Goal: Task Accomplishment & Management: Use online tool/utility

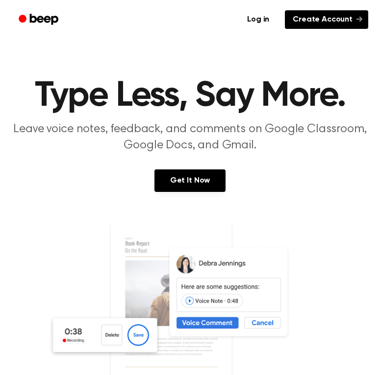
click at [322, 26] on link "Create Account" at bounding box center [326, 19] width 83 height 19
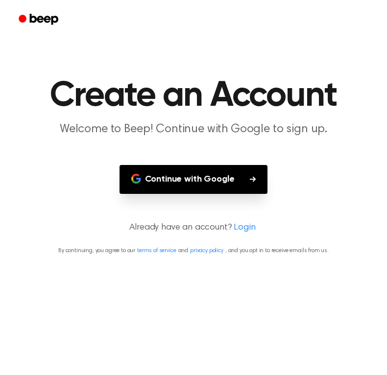
click at [223, 183] on button "Continue with Google" at bounding box center [194, 179] width 148 height 29
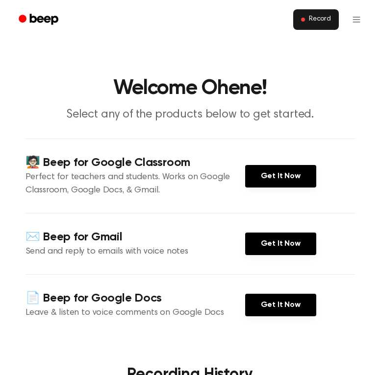
click at [310, 21] on span "Record" at bounding box center [320, 19] width 22 height 9
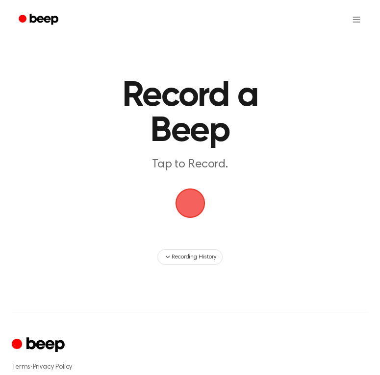
click at [186, 204] on span "button" at bounding box center [190, 204] width 32 height 32
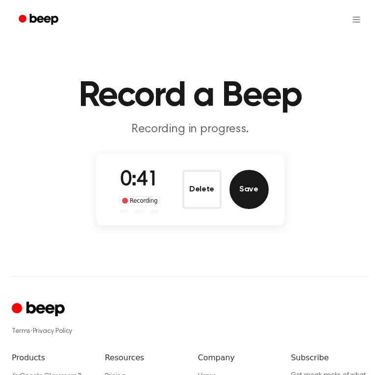
click at [258, 193] on button "Save" at bounding box center [248, 189] width 39 height 39
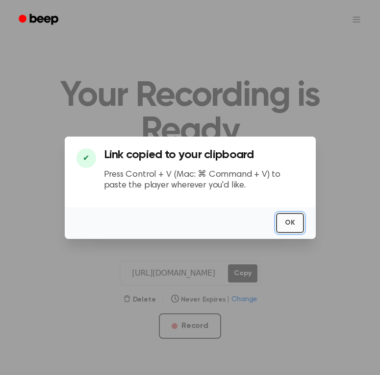
click at [286, 222] on button "OK" at bounding box center [290, 223] width 28 height 20
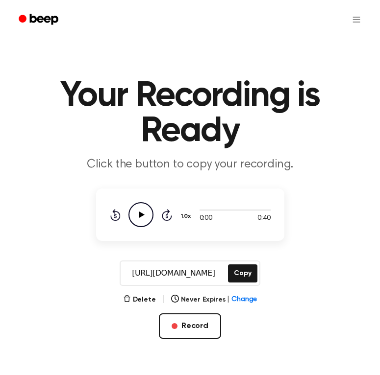
click at [144, 217] on icon "Play Audio" at bounding box center [140, 214] width 25 height 25
click at [131, 301] on icon "button" at bounding box center [127, 299] width 8 height 8
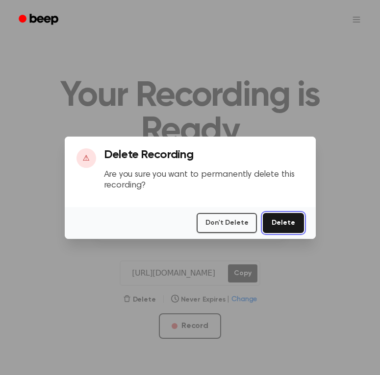
click at [277, 227] on button "Delete" at bounding box center [283, 223] width 41 height 20
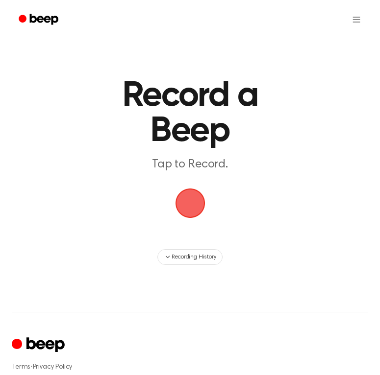
click at [184, 199] on span "button" at bounding box center [190, 203] width 42 height 42
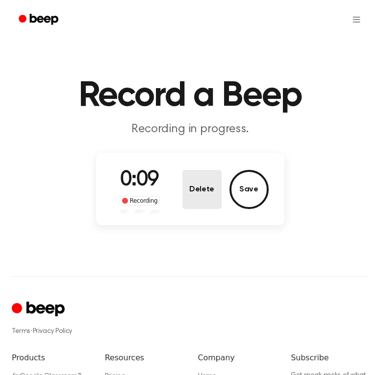
click at [199, 201] on button "Delete" at bounding box center [201, 189] width 39 height 39
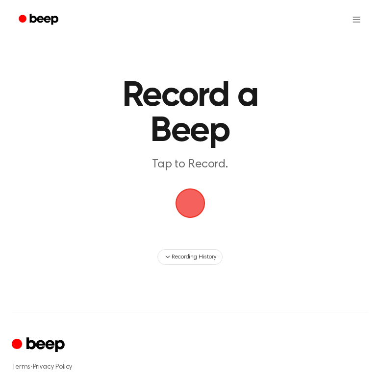
click at [193, 207] on span "button" at bounding box center [190, 203] width 38 height 38
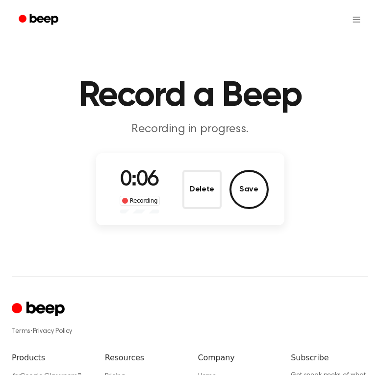
click at [210, 194] on button "Delete" at bounding box center [201, 189] width 39 height 39
